Goal: Transaction & Acquisition: Purchase product/service

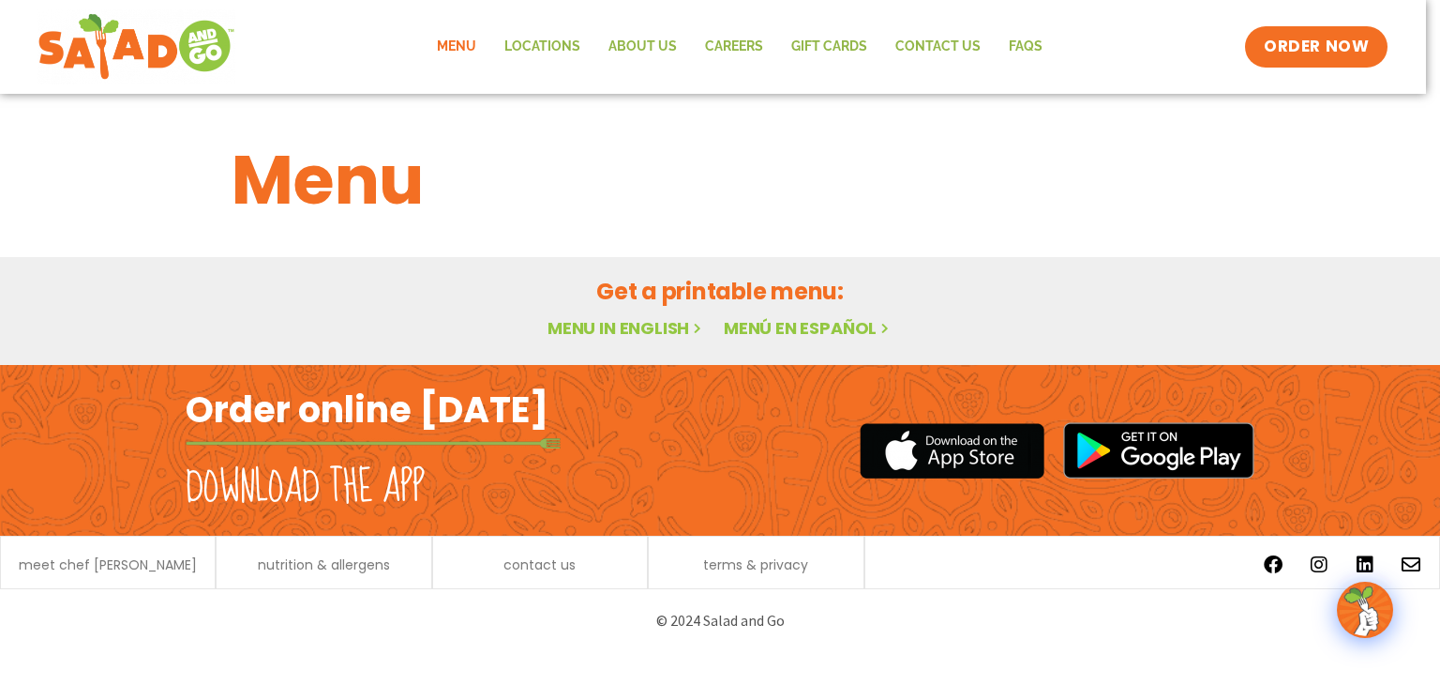
click at [629, 324] on link "Menu in English" at bounding box center [627, 327] width 158 height 23
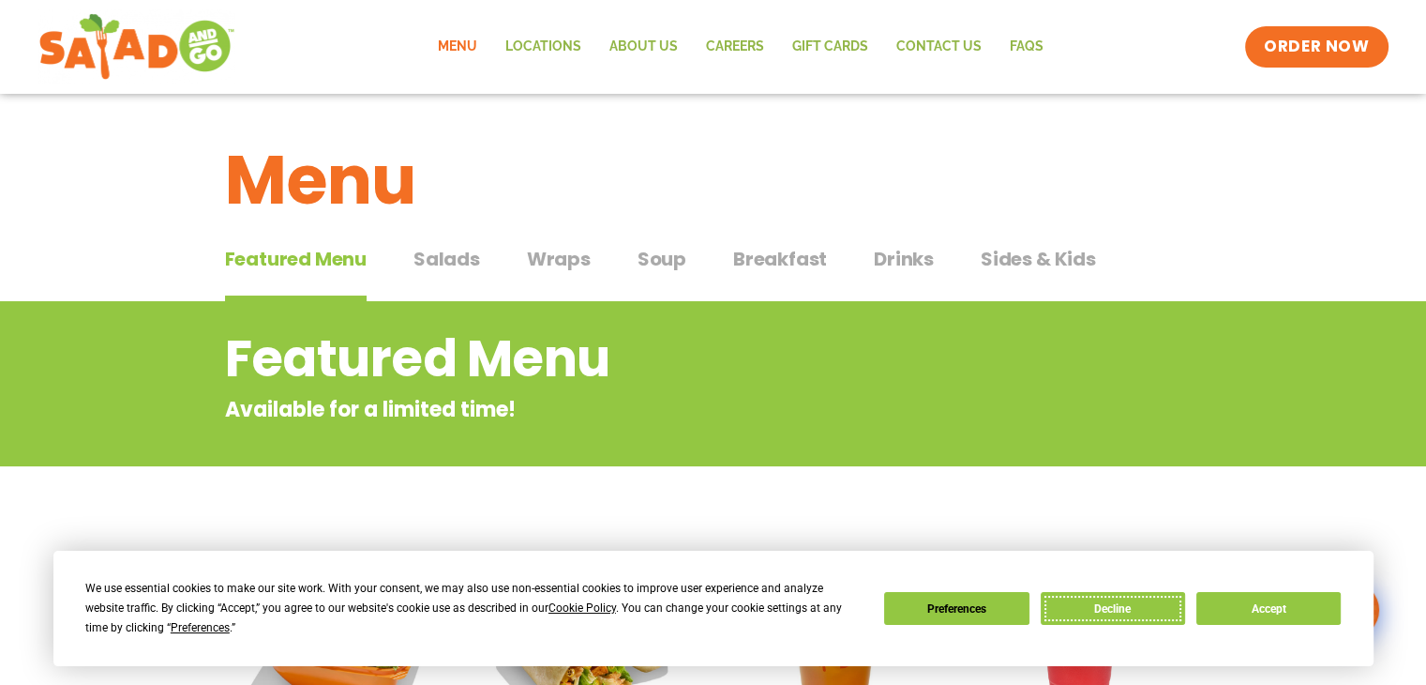
click at [1086, 618] on button "Decline" at bounding box center [1113, 608] width 144 height 33
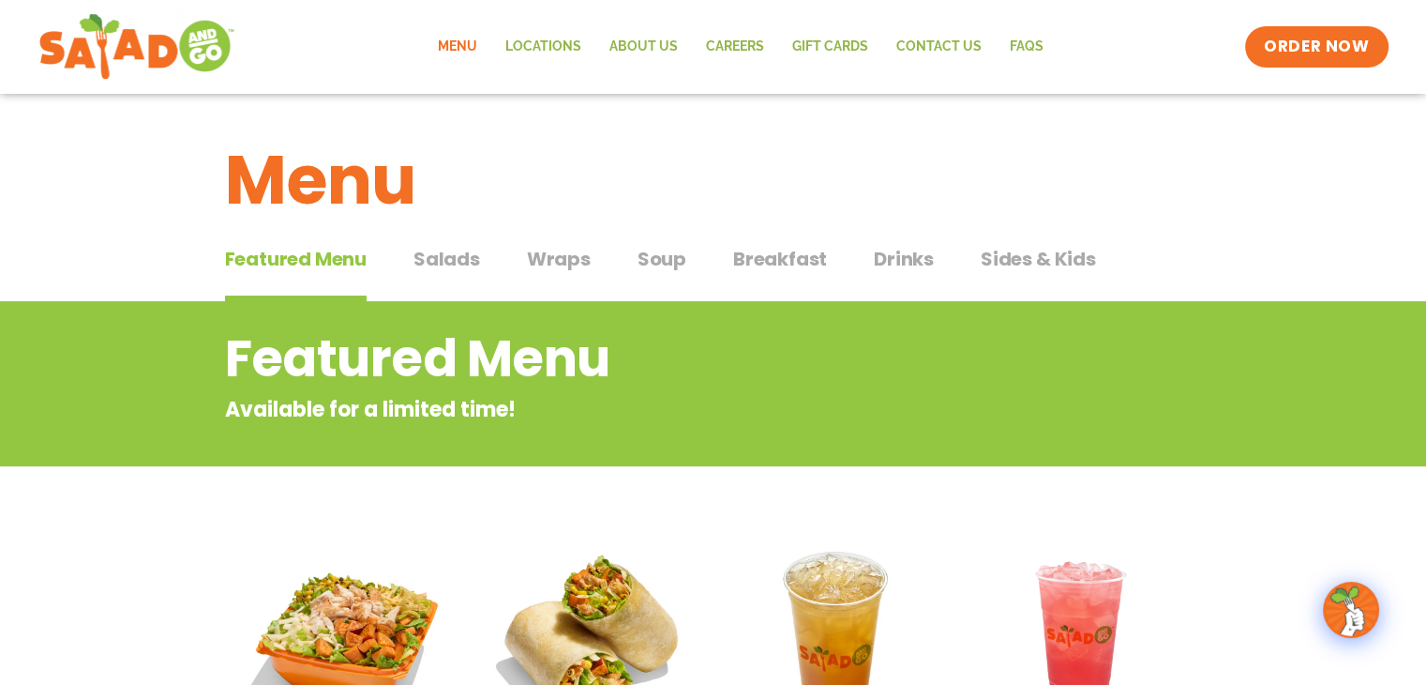
scroll to position [343, 0]
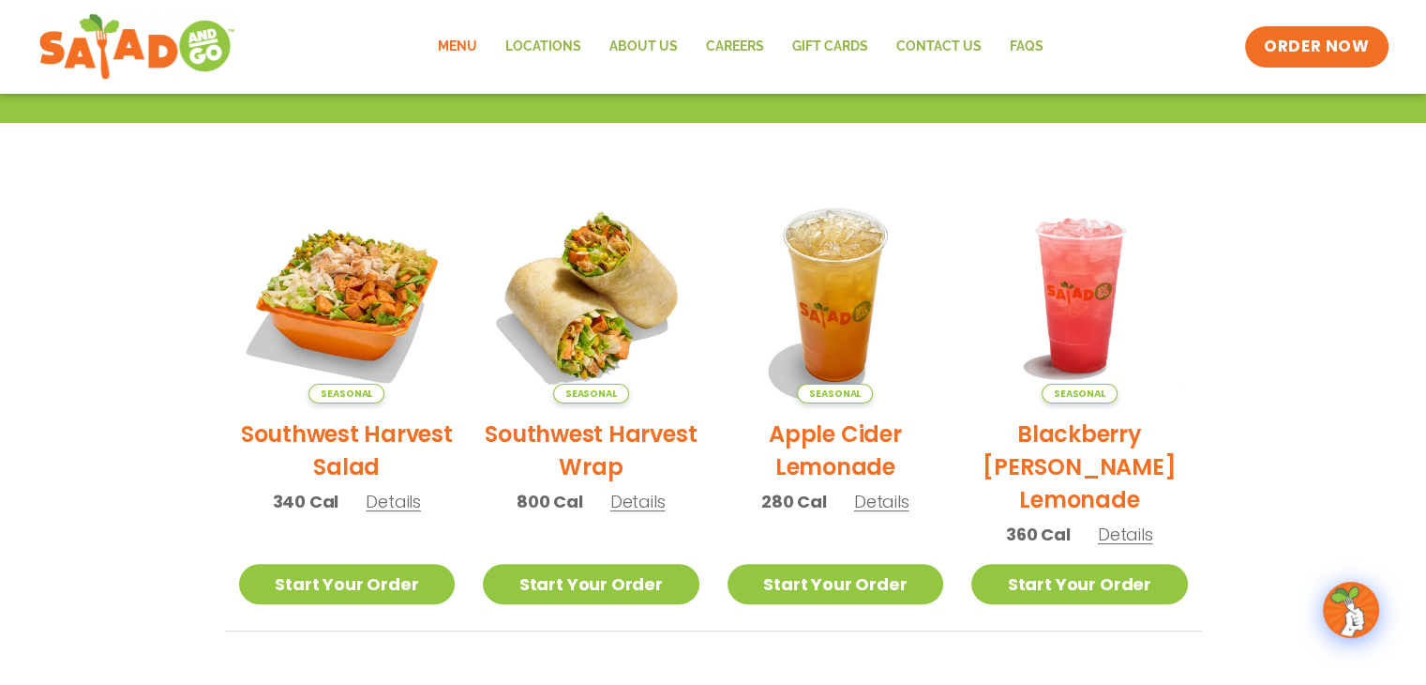
click at [637, 506] on span "Details" at bounding box center [638, 501] width 55 height 23
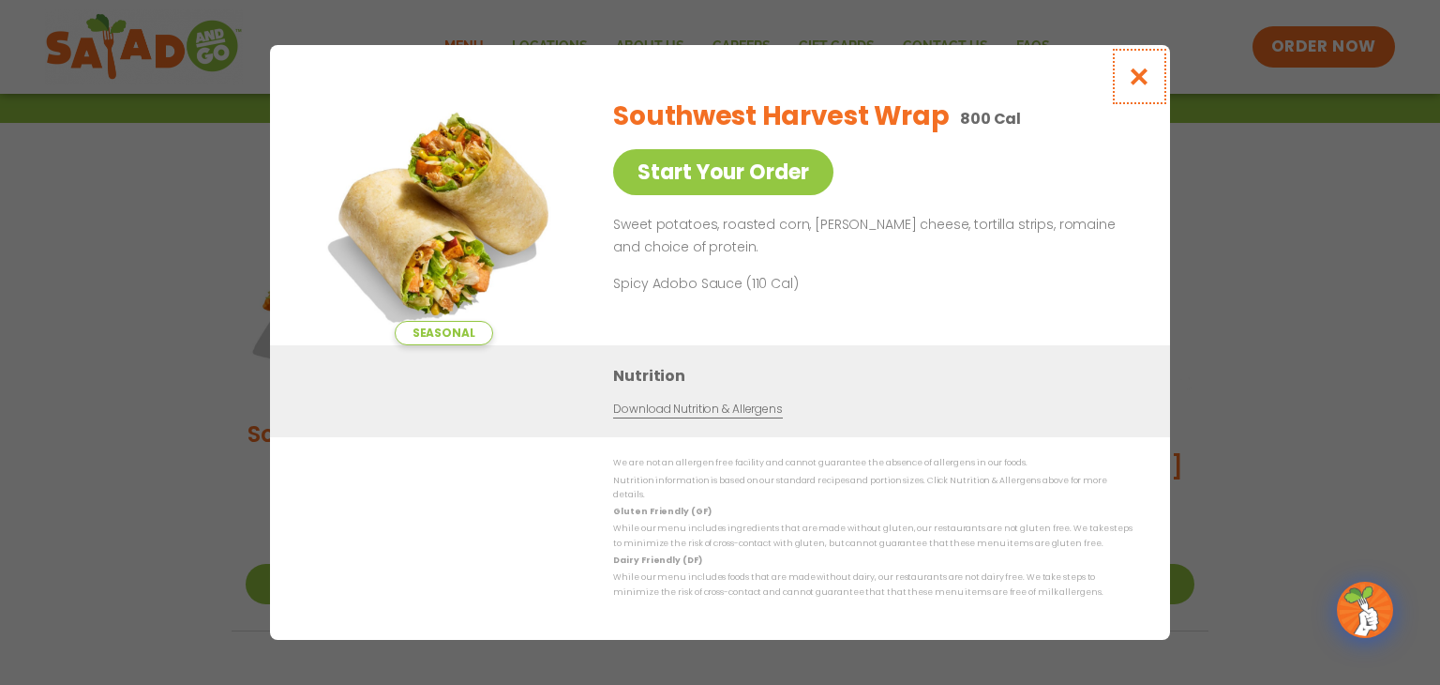
click at [1134, 86] on icon "Close modal" at bounding box center [1139, 77] width 23 height 20
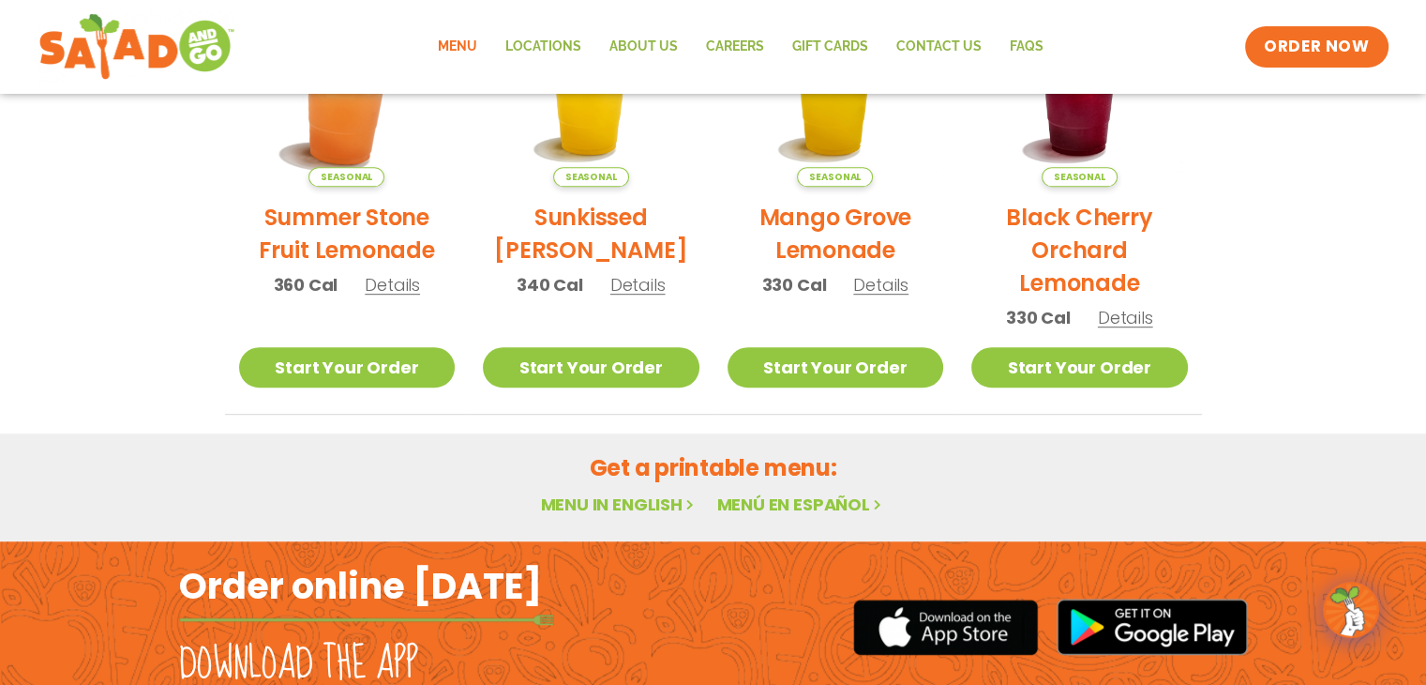
scroll to position [687, 0]
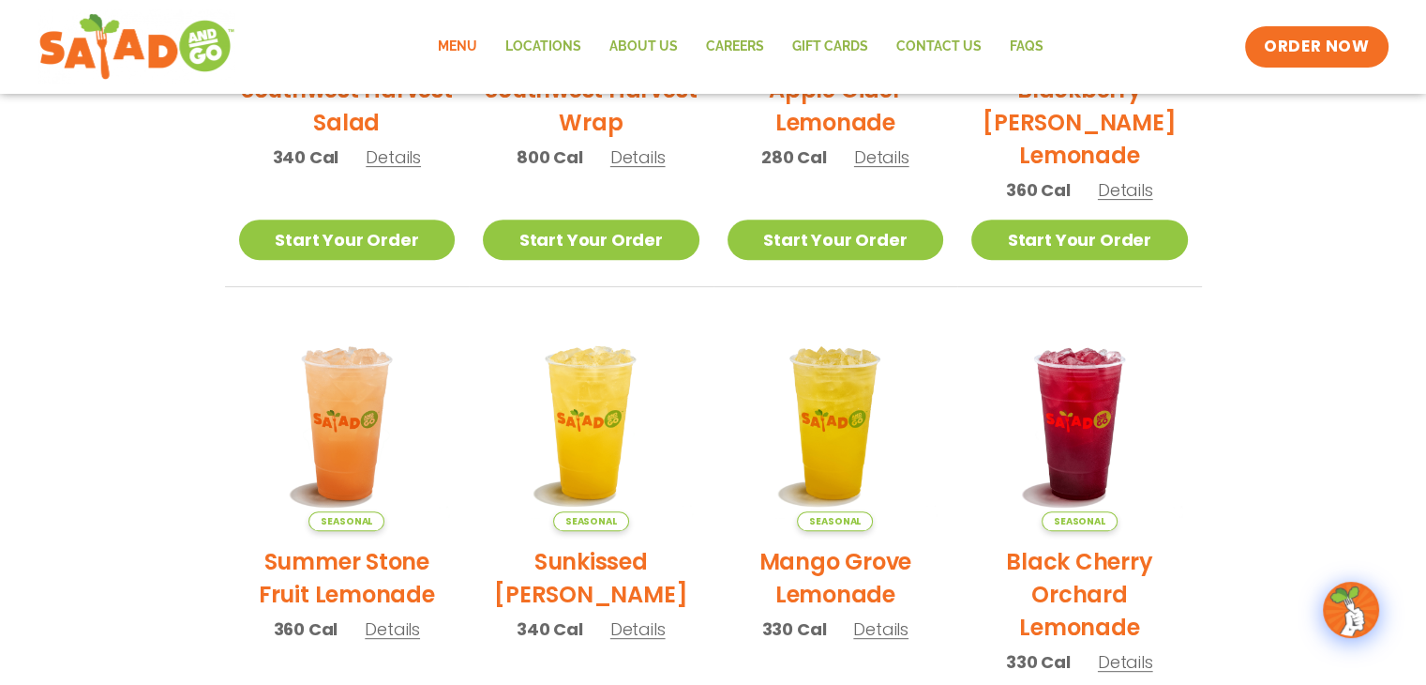
drag, startPoint x: 400, startPoint y: 642, endPoint x: 398, endPoint y: 631, distance: 11.4
click at [399, 642] on div "Seasonal Summer Stone Fruit Lemonade 360 Cal Details" at bounding box center [347, 487] width 217 height 344
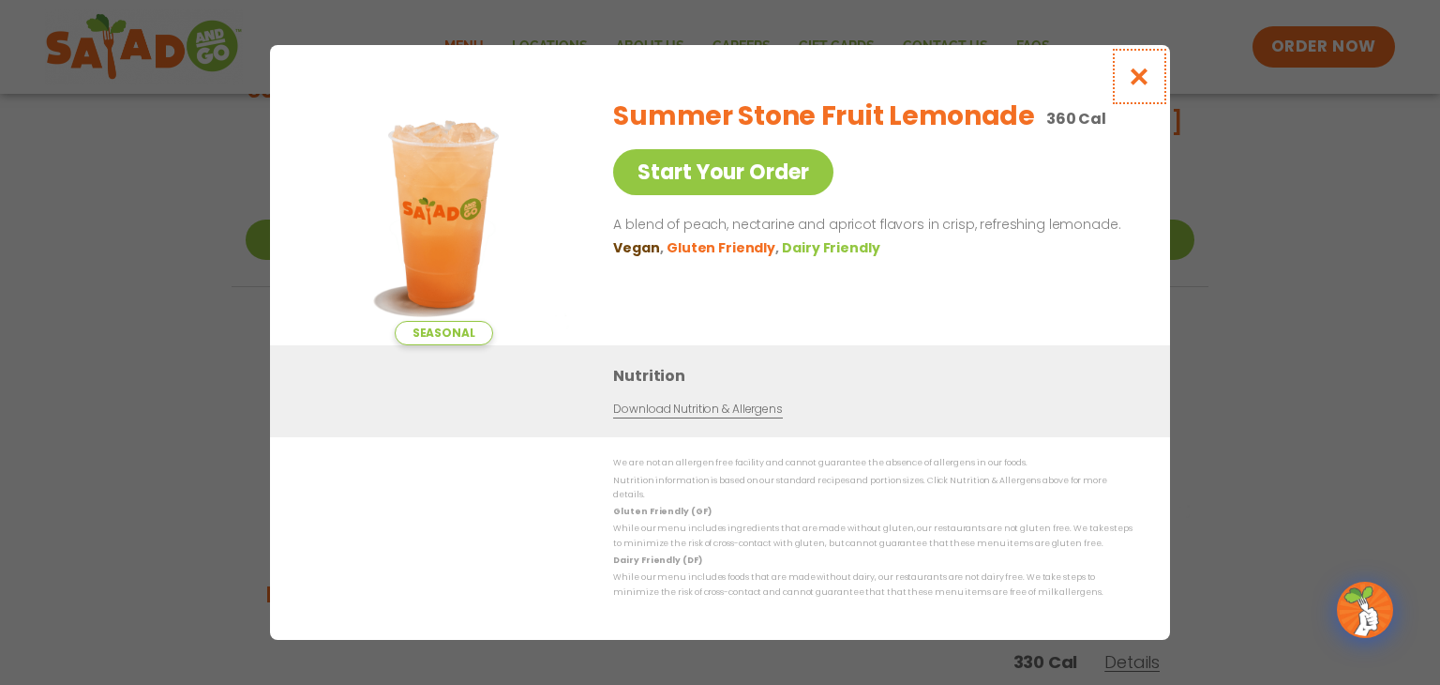
click at [1144, 86] on icon "Close modal" at bounding box center [1139, 77] width 23 height 20
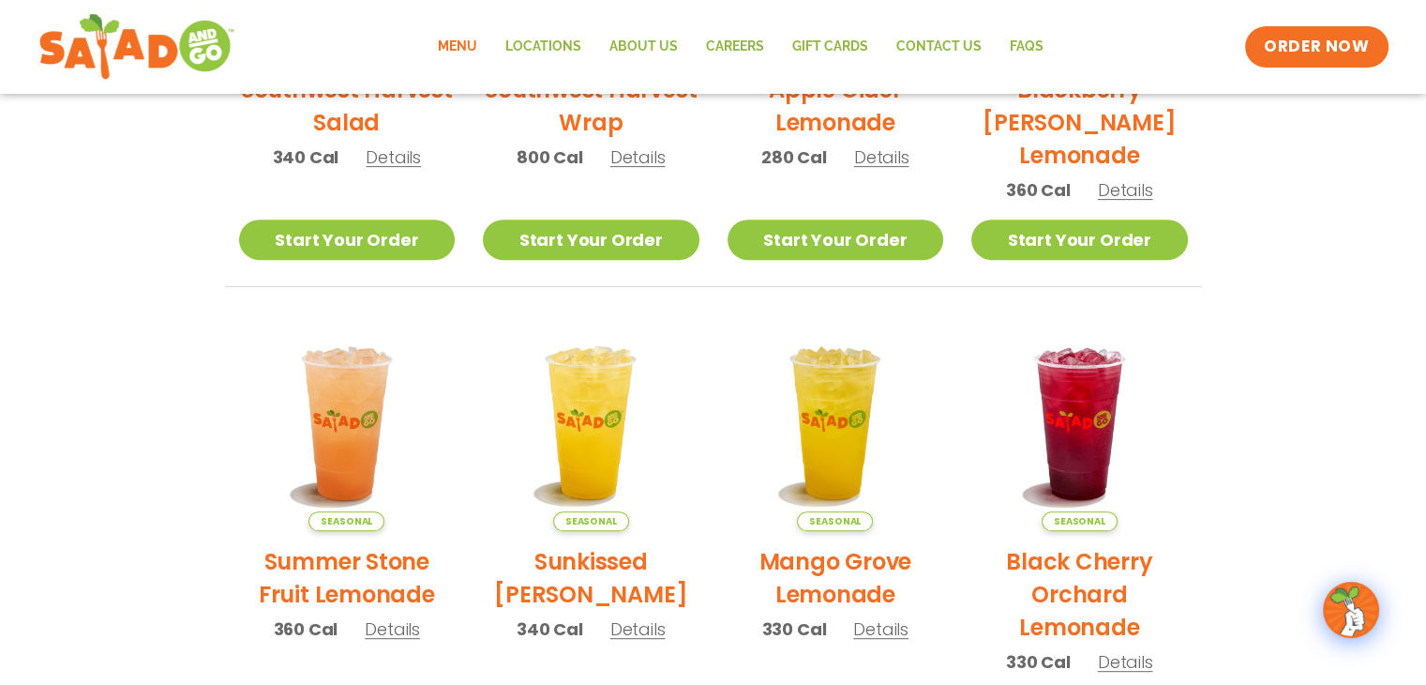
scroll to position [0, 0]
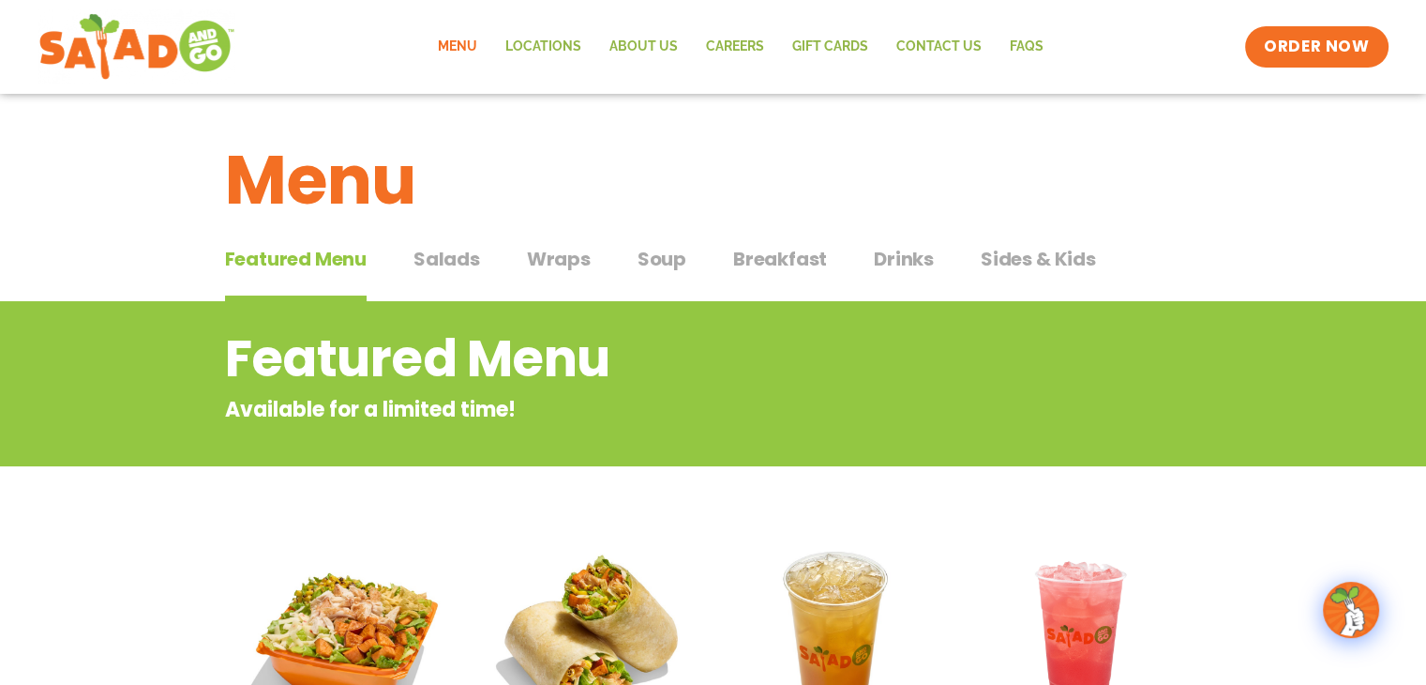
click at [467, 260] on span "Salads" at bounding box center [447, 259] width 67 height 28
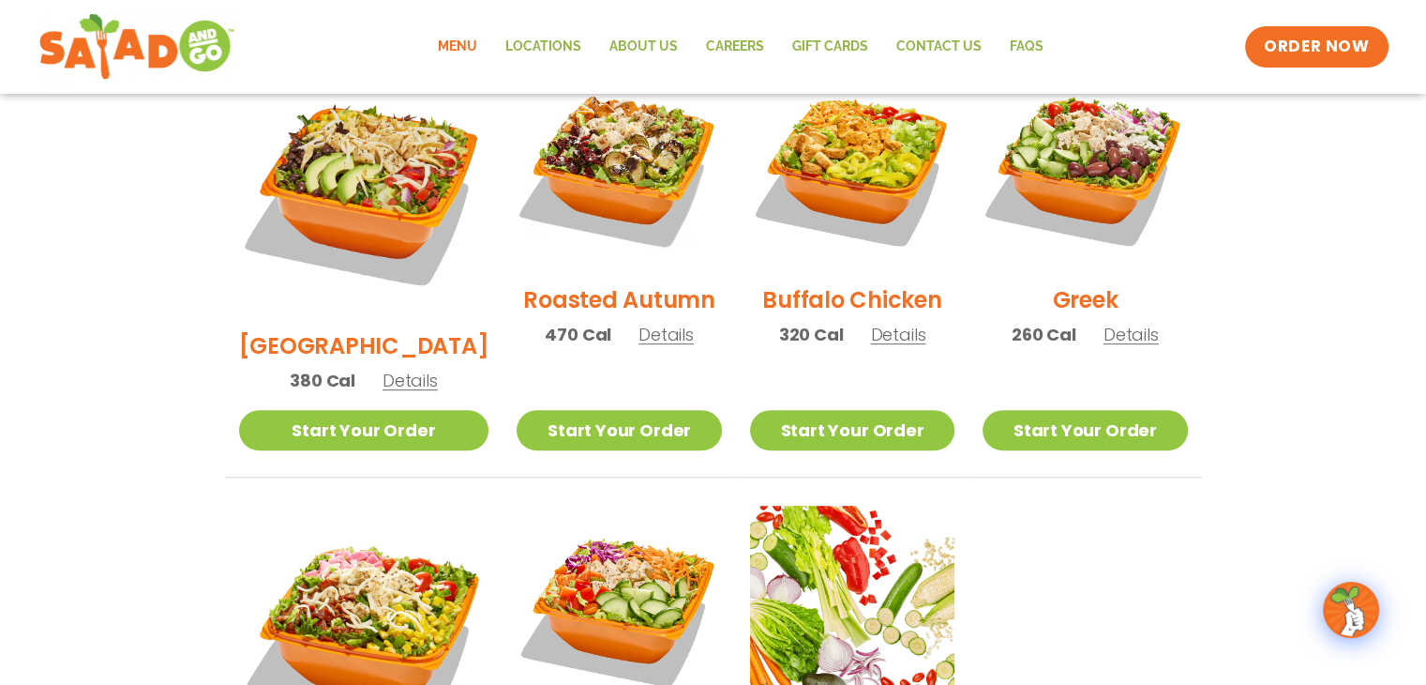
scroll to position [1375, 0]
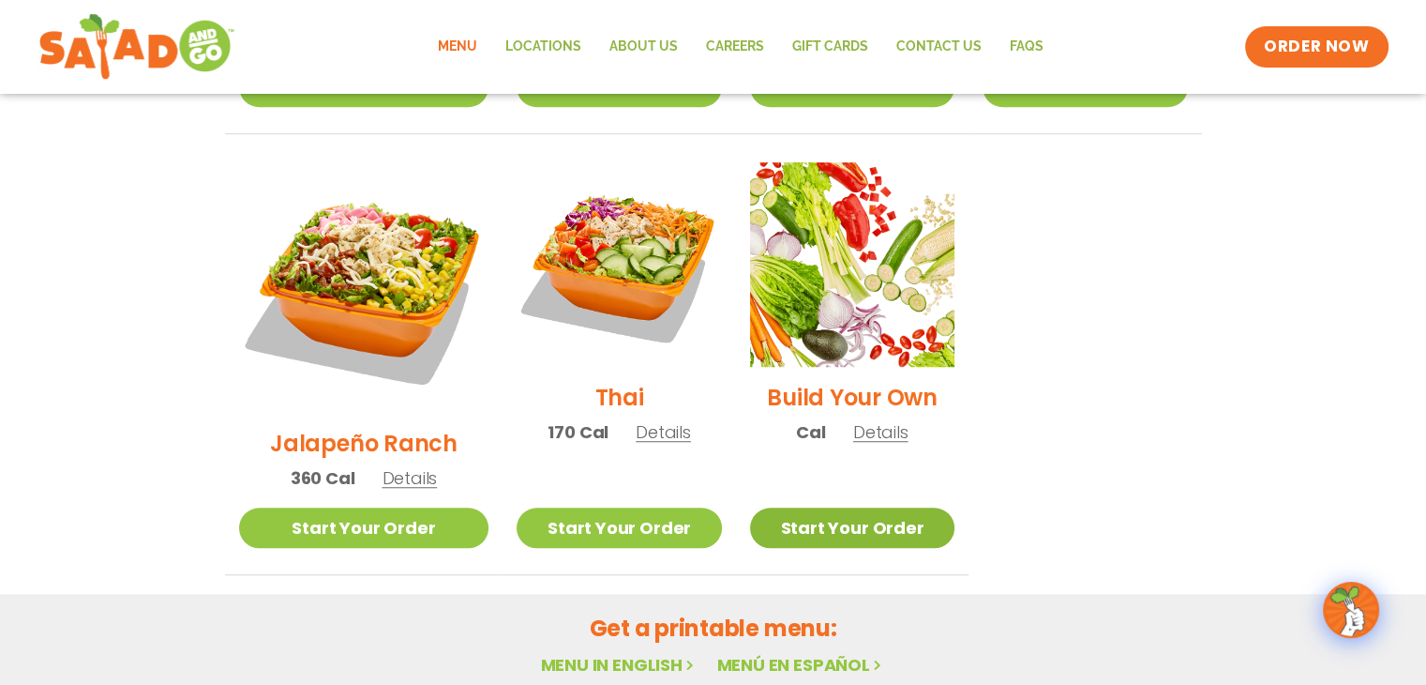
click at [839, 507] on link "Start Your Order" at bounding box center [852, 527] width 204 height 40
